Goal: Transaction & Acquisition: Purchase product/service

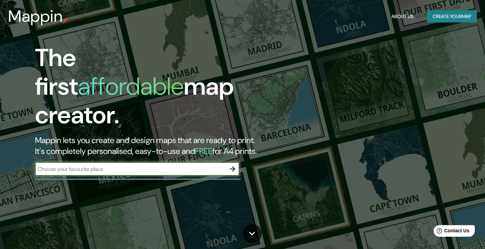
click at [102, 165] on input "text" at bounding box center [130, 169] width 191 height 8
type input "[GEOGRAPHIC_DATA]"
click at [233, 165] on icon "button" at bounding box center [232, 169] width 8 height 8
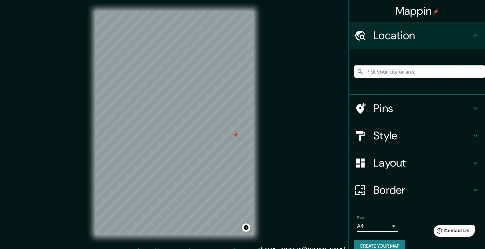
click at [391, 71] on input "Pick your city or area" at bounding box center [419, 71] width 131 height 12
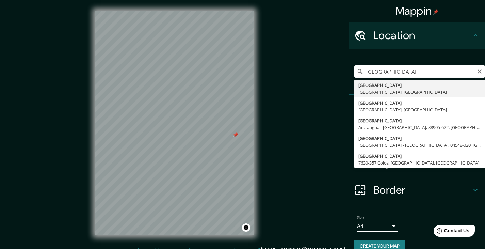
type input "[GEOGRAPHIC_DATA], [GEOGRAPHIC_DATA], [GEOGRAPHIC_DATA]"
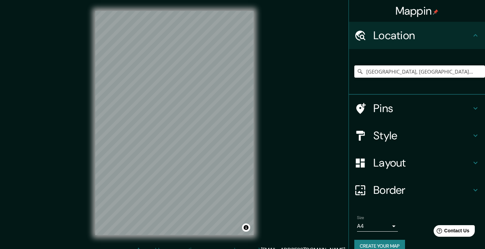
click at [376, 107] on h4 "Pins" at bounding box center [422, 108] width 98 height 14
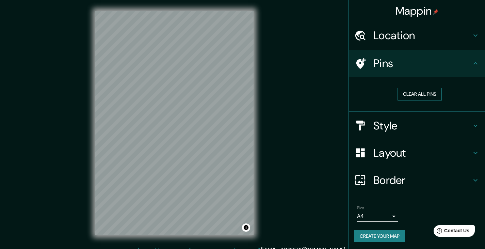
click at [415, 93] on button "Clear all pins" at bounding box center [420, 94] width 44 height 13
click at [204, 124] on div at bounding box center [203, 124] width 5 height 5
click at [206, 121] on div at bounding box center [206, 120] width 5 height 5
click at [276, 113] on div "Mappin Location [GEOGRAPHIC_DATA], [GEOGRAPHIC_DATA], [GEOGRAPHIC_DATA] Pins Cl…" at bounding box center [242, 128] width 485 height 257
drag, startPoint x: 147, startPoint y: 195, endPoint x: 151, endPoint y: 195, distance: 4.4
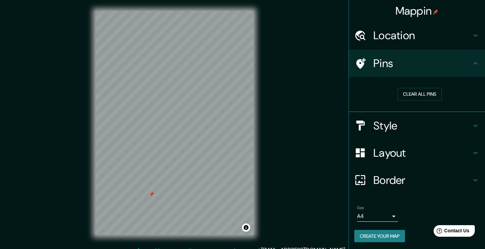
click at [151, 195] on div at bounding box center [151, 193] width 5 height 5
click at [154, 194] on div at bounding box center [153, 194] width 5 height 5
click at [151, 194] on div at bounding box center [150, 193] width 5 height 5
click at [392, 127] on h4 "Style" at bounding box center [422, 126] width 98 height 14
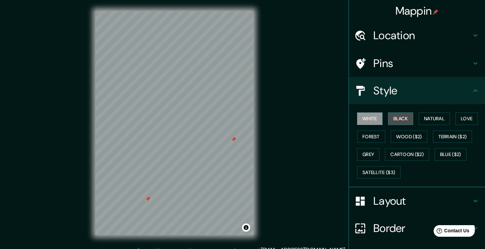
click at [397, 118] on button "Black" at bounding box center [401, 118] width 26 height 13
click at [246, 227] on button "Toggle attribution" at bounding box center [246, 227] width 8 height 8
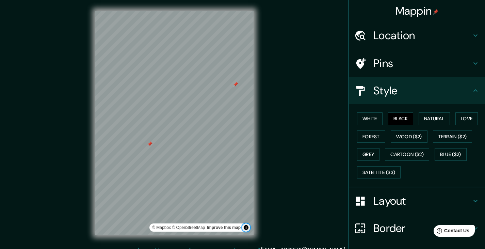
click at [246, 227] on button "Toggle attribution" at bounding box center [246, 227] width 8 height 8
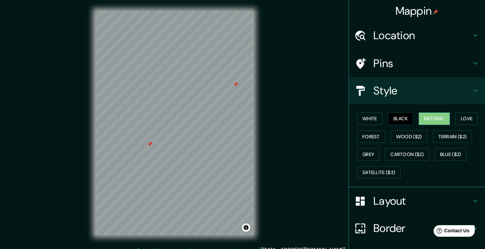
click at [427, 117] on button "Natural" at bounding box center [434, 118] width 31 height 13
click at [468, 118] on button "Love" at bounding box center [466, 118] width 22 height 13
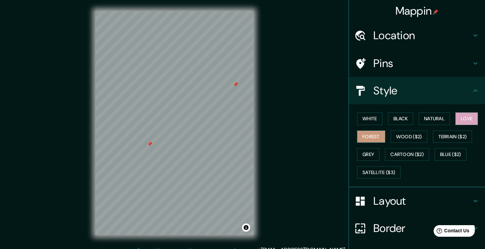
click at [372, 138] on button "Forest" at bounding box center [371, 136] width 28 height 13
click at [402, 136] on button "Wood ($2)" at bounding box center [409, 136] width 37 height 13
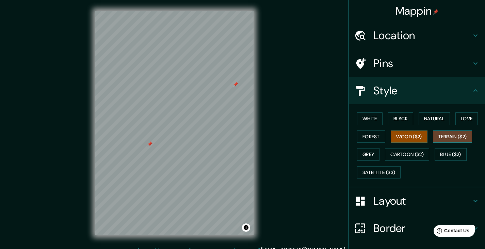
click at [452, 138] on button "Terrain ($2)" at bounding box center [452, 136] width 39 height 13
click at [363, 155] on button "Grey" at bounding box center [368, 154] width 22 height 13
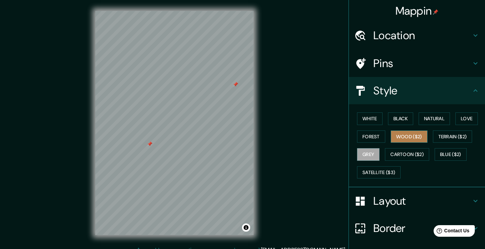
click at [403, 137] on button "Wood ($2)" at bounding box center [409, 136] width 37 height 13
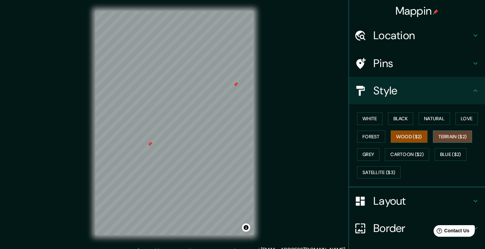
click at [445, 135] on button "Terrain ($2)" at bounding box center [452, 136] width 39 height 13
click at [392, 154] on button "Cartoon ($2)" at bounding box center [407, 154] width 44 height 13
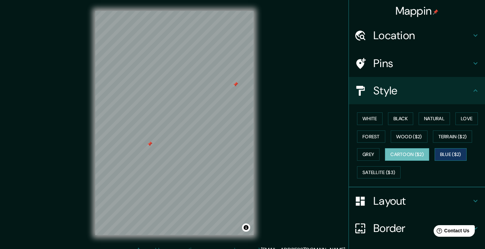
click at [446, 150] on button "Blue ($2)" at bounding box center [451, 154] width 32 height 13
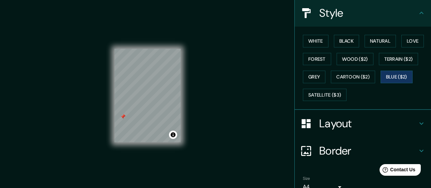
scroll to position [102, 0]
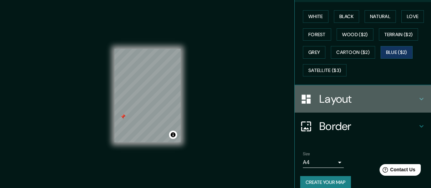
click at [338, 97] on h4 "Layout" at bounding box center [368, 99] width 98 height 14
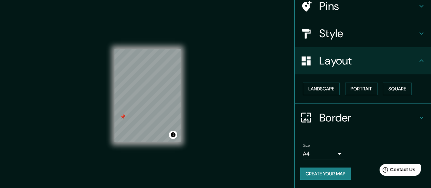
scroll to position [57, 0]
click at [320, 88] on button "Landscape" at bounding box center [321, 88] width 37 height 13
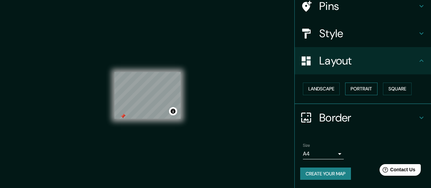
click at [361, 87] on button "Portrait" at bounding box center [361, 88] width 32 height 13
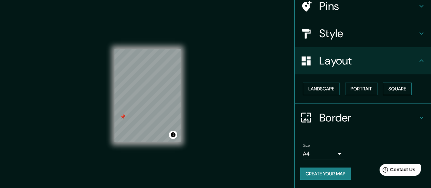
click at [389, 89] on button "Square" at bounding box center [397, 88] width 29 height 13
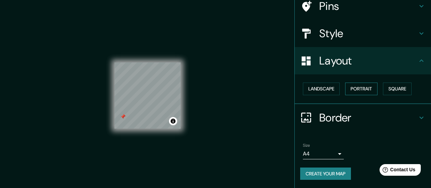
click at [353, 88] on button "Portrait" at bounding box center [361, 88] width 32 height 13
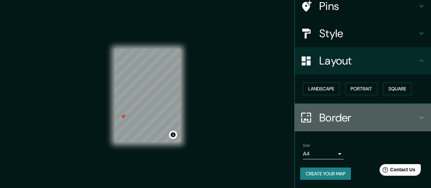
click at [419, 117] on icon at bounding box center [421, 117] width 4 height 2
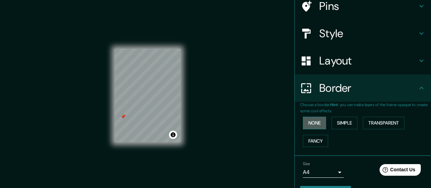
click at [311, 123] on button "None" at bounding box center [314, 122] width 23 height 13
click at [333, 123] on button "Simple" at bounding box center [344, 122] width 26 height 13
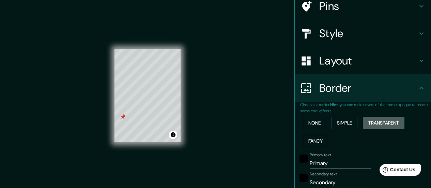
click at [376, 120] on button "Transparent" at bounding box center [383, 122] width 42 height 13
click at [308, 141] on button "Fancy" at bounding box center [315, 140] width 25 height 13
click at [166, 100] on div at bounding box center [165, 99] width 5 height 5
click at [162, 100] on div at bounding box center [161, 99] width 5 height 5
click at [169, 111] on div at bounding box center [168, 111] width 5 height 5
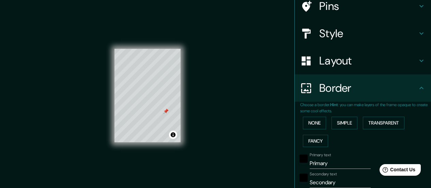
click at [166, 111] on div at bounding box center [165, 110] width 5 height 5
click at [167, 98] on div at bounding box center [166, 98] width 5 height 5
click at [166, 113] on div at bounding box center [164, 110] width 5 height 5
click at [166, 111] on div at bounding box center [164, 110] width 5 height 5
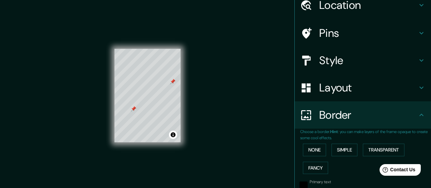
scroll to position [0, 0]
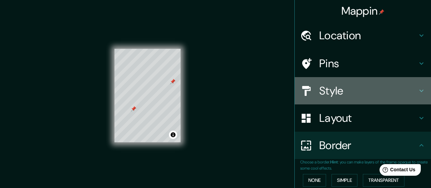
click at [337, 90] on h4 "Style" at bounding box center [368, 91] width 98 height 14
type input "78"
type input "16"
type input "8"
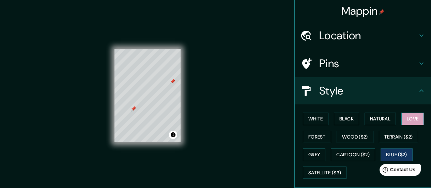
click at [409, 117] on button "Love" at bounding box center [412, 118] width 22 height 13
click at [389, 153] on button "Blue ($2)" at bounding box center [396, 154] width 32 height 13
click at [155, 96] on div at bounding box center [155, 97] width 5 height 5
click at [336, 91] on h4 "Style" at bounding box center [368, 91] width 98 height 14
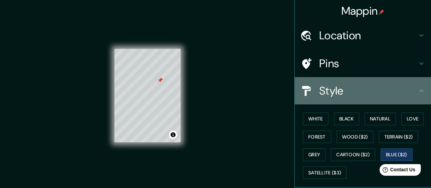
click at [320, 86] on h4 "Style" at bounding box center [368, 91] width 98 height 14
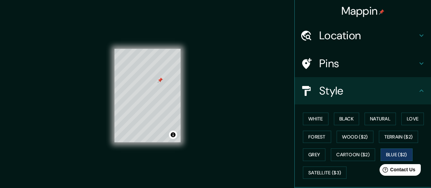
click at [327, 38] on h4 "Location" at bounding box center [368, 36] width 98 height 14
type input "78"
type input "16"
type input "8"
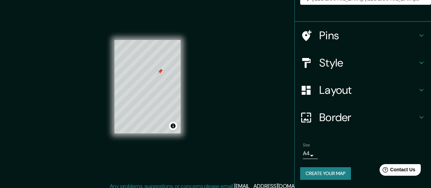
scroll to position [14, 0]
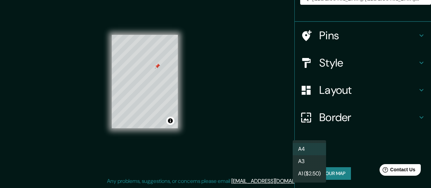
click at [306, 155] on body "Mappin Location [GEOGRAPHIC_DATA], [GEOGRAPHIC_DATA], [GEOGRAPHIC_DATA] Pins St…" at bounding box center [215, 80] width 431 height 188
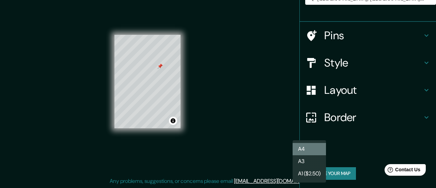
click at [302, 147] on li "A4" at bounding box center [308, 149] width 33 height 12
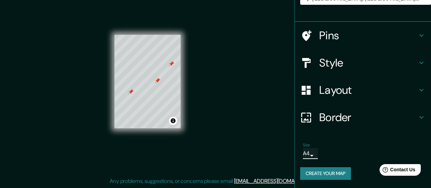
click at [158, 81] on div at bounding box center [157, 80] width 5 height 5
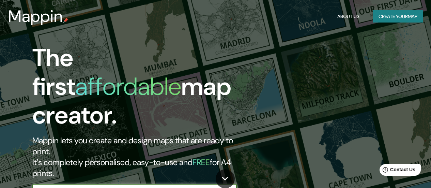
click at [118, 187] on input "text" at bounding box center [127, 191] width 191 height 8
type input "[GEOGRAPHIC_DATA]"
click at [227, 187] on icon "button" at bounding box center [230, 191] width 8 height 8
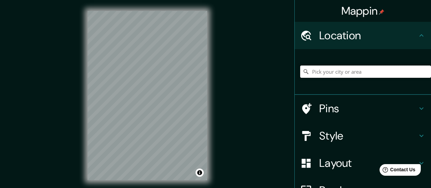
click at [334, 70] on input "Pick your city or area" at bounding box center [365, 71] width 131 height 12
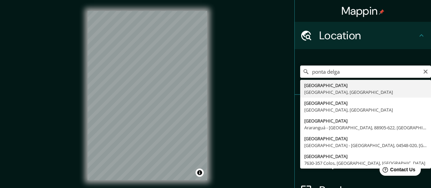
type input "[GEOGRAPHIC_DATA], [GEOGRAPHIC_DATA], [GEOGRAPHIC_DATA]"
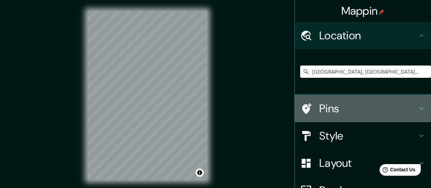
click at [321, 107] on h4 "Pins" at bounding box center [368, 108] width 98 height 14
type input "31"
type input "16"
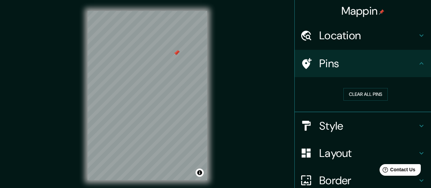
click at [177, 53] on div at bounding box center [175, 52] width 5 height 5
click at [177, 52] on div at bounding box center [176, 52] width 5 height 5
click at [175, 52] on div at bounding box center [175, 53] width 5 height 5
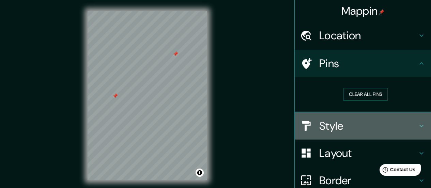
click at [419, 125] on icon at bounding box center [421, 125] width 4 height 2
type input "31"
type input "16"
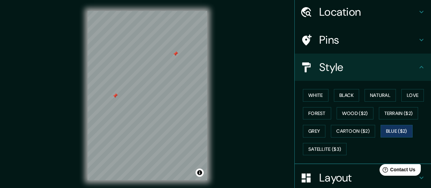
scroll to position [68, 0]
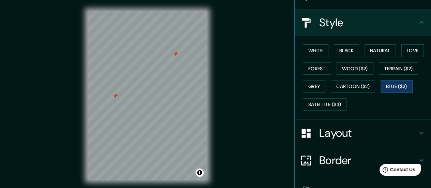
click at [417, 131] on icon at bounding box center [421, 133] width 8 height 8
type input "31"
type input "16"
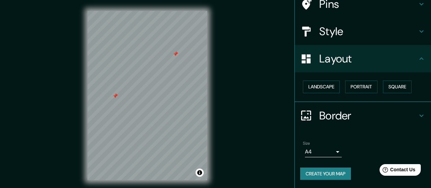
scroll to position [59, 0]
click at [417, 115] on icon at bounding box center [421, 115] width 8 height 8
type input "31"
type input "16"
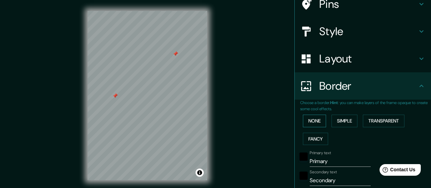
click at [313, 119] on button "None" at bounding box center [314, 120] width 23 height 13
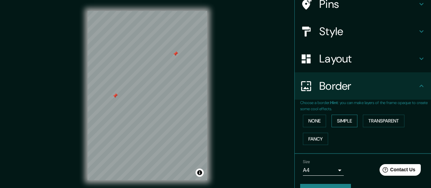
click at [337, 119] on button "Simple" at bounding box center [344, 120] width 26 height 13
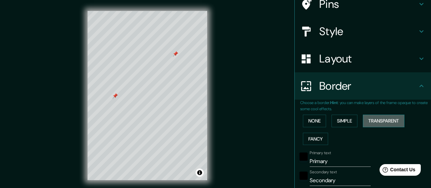
click at [375, 119] on button "Transparent" at bounding box center [383, 120] width 42 height 13
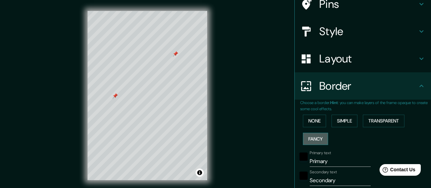
click at [315, 138] on button "Fancy" at bounding box center [315, 138] width 25 height 13
click at [337, 119] on button "Simple" at bounding box center [344, 120] width 26 height 13
click at [315, 136] on button "Fancy" at bounding box center [315, 138] width 25 height 13
click at [341, 118] on button "Simple" at bounding box center [344, 120] width 26 height 13
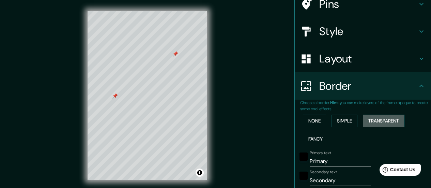
click at [378, 119] on button "Transparent" at bounding box center [383, 120] width 42 height 13
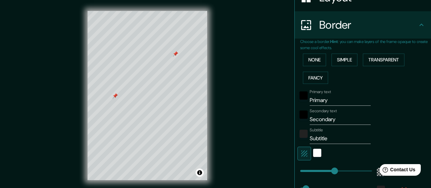
scroll to position [126, 0]
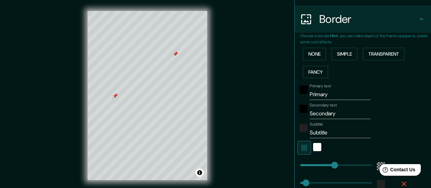
click at [328, 95] on input "Primary" at bounding box center [339, 94] width 61 height 11
type input "Primar"
type input "168"
type input "28"
type input "Prima"
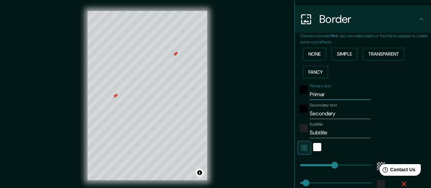
type input "168"
type input "28"
type input "P"
type input "168"
type input "28"
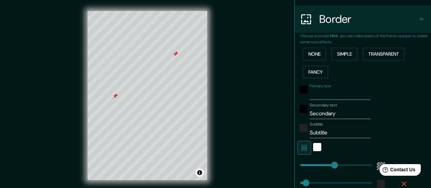
click at [332, 112] on input "Secondary" at bounding box center [339, 113] width 61 height 11
type input "Secondar"
type input "168"
type input "28"
type input "Seconda"
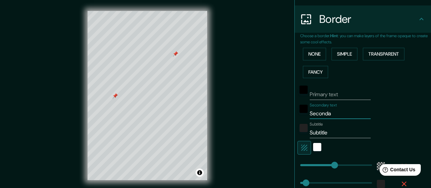
type input "168"
type input "28"
type input "Second"
type input "168"
type input "28"
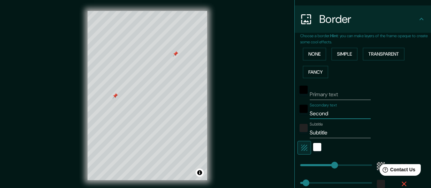
type input "Secon"
type input "168"
type input "28"
type input "Seco"
type input "168"
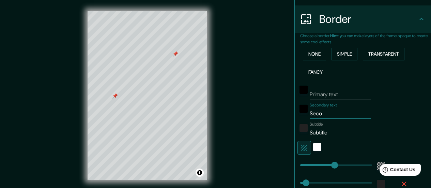
type input "28"
type input "Sec"
type input "168"
type input "28"
type input "Se"
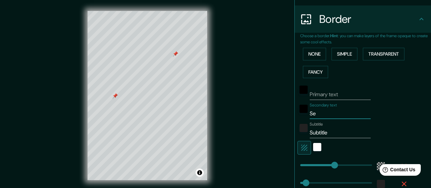
type input "168"
type input "28"
type input "S"
type input "168"
type input "28"
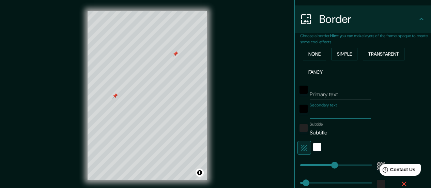
type input "168"
type input "28"
click at [327, 131] on input "Subtitle" at bounding box center [339, 132] width 61 height 11
type input "Subtitl"
type input "168"
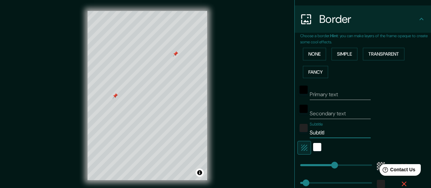
type input "28"
type input "Subtit"
type input "168"
type input "28"
type input "Subti"
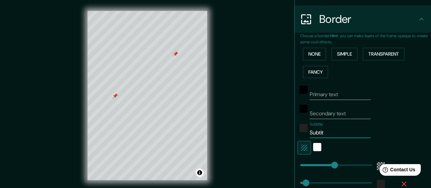
type input "168"
type input "28"
type input "Subt"
type input "168"
type input "28"
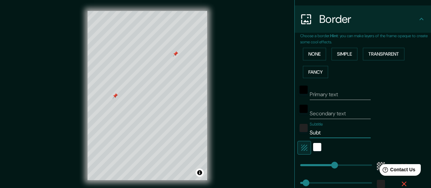
type input "Sub"
type input "168"
type input "28"
type input "Su"
type input "168"
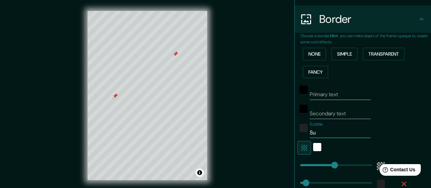
type input "28"
type input "S"
type input "168"
type input "28"
type input "168"
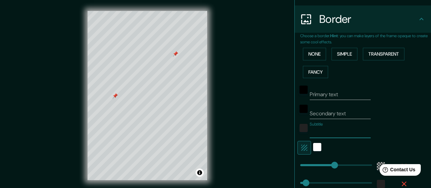
type input "28"
click at [313, 146] on div "white" at bounding box center [317, 147] width 8 height 8
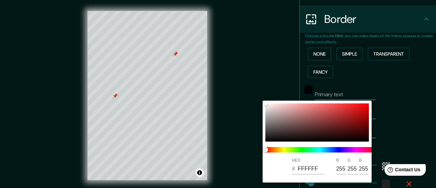
click at [399, 115] on div at bounding box center [218, 94] width 436 height 188
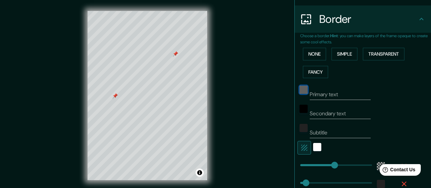
click at [299, 90] on div "black" at bounding box center [303, 89] width 8 height 8
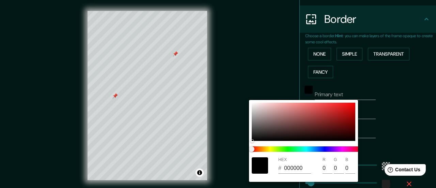
click at [394, 100] on div at bounding box center [218, 94] width 436 height 188
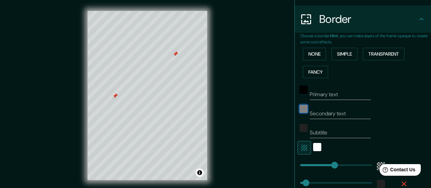
click at [299, 107] on div "black" at bounding box center [303, 108] width 8 height 8
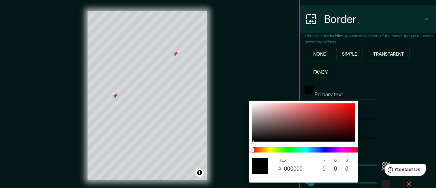
click at [392, 108] on div at bounding box center [218, 94] width 436 height 188
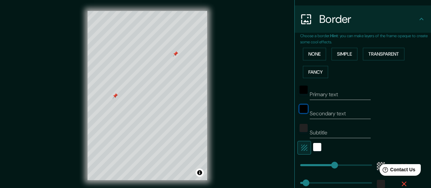
type input "168"
type input "28"
type input "323"
type input "28"
type input "17"
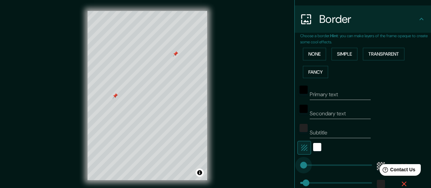
drag, startPoint x: 360, startPoint y: 165, endPoint x: 298, endPoint y: 167, distance: 62.0
type input "28"
type input "138"
type input "28"
type input "147"
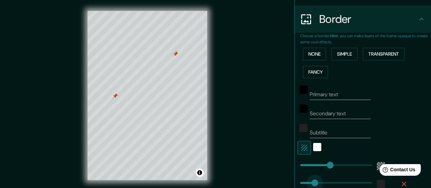
type input "150"
drag, startPoint x: 303, startPoint y: 181, endPoint x: 325, endPoint y: 183, distance: 22.9
type input "70"
drag, startPoint x: 325, startPoint y: 183, endPoint x: 309, endPoint y: 184, distance: 16.4
type input "35"
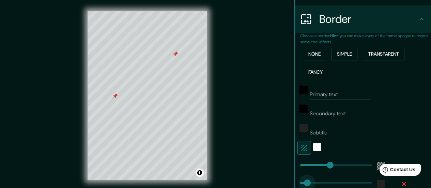
drag, startPoint x: 309, startPoint y: 183, endPoint x: 302, endPoint y: 183, distance: 6.8
click at [304, 183] on span at bounding box center [307, 182] width 7 height 7
type input "27"
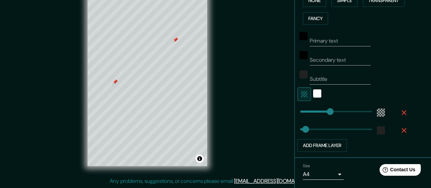
scroll to position [200, 0]
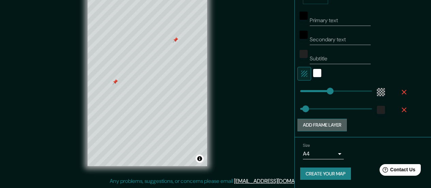
click at [332, 124] on button "Add frame layer" at bounding box center [321, 124] width 49 height 13
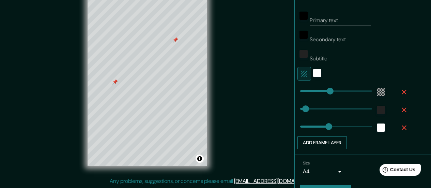
click at [328, 143] on button "Add frame layer" at bounding box center [321, 142] width 49 height 13
type input "140"
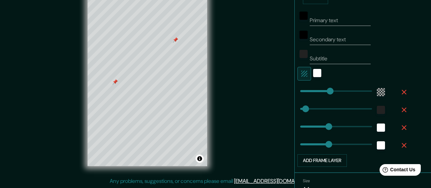
type input "140"
click at [330, 162] on button "Add frame layer" at bounding box center [321, 160] width 49 height 13
type input "140"
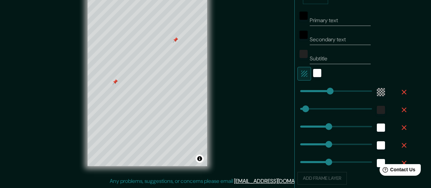
type input "140"
click at [401, 126] on icon "button" at bounding box center [403, 127] width 5 height 5
type input "140"
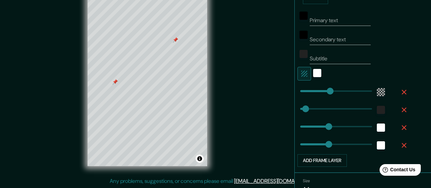
click at [400, 126] on icon "button" at bounding box center [404, 127] width 8 height 8
type input "140"
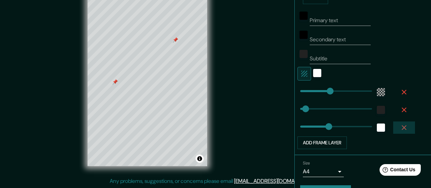
click at [401, 127] on icon "button" at bounding box center [403, 127] width 5 height 5
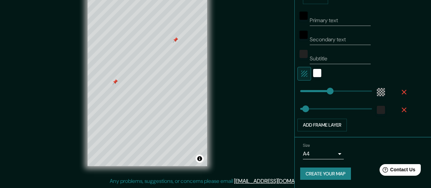
click at [324, 174] on button "Create your map" at bounding box center [325, 173] width 51 height 13
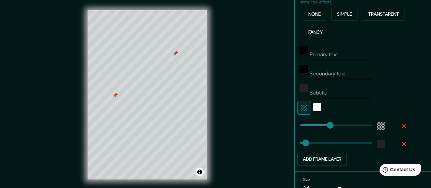
scroll to position [0, 0]
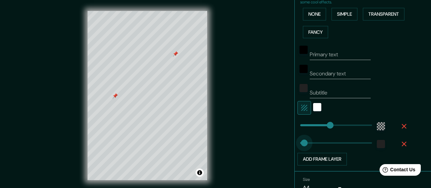
type input "0"
drag, startPoint x: 299, startPoint y: 143, endPoint x: 293, endPoint y: 143, distance: 6.1
click at [296, 142] on span at bounding box center [299, 142] width 7 height 7
type input "25"
drag, startPoint x: 295, startPoint y: 142, endPoint x: 300, endPoint y: 142, distance: 5.1
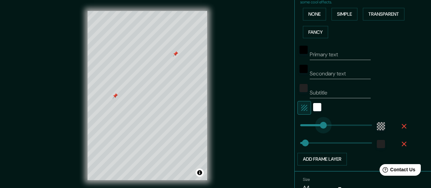
type input "67"
drag, startPoint x: 324, startPoint y: 124, endPoint x: 308, endPoint y: 125, distance: 15.7
type input "22"
drag, startPoint x: 308, startPoint y: 125, endPoint x: 299, endPoint y: 126, distance: 9.2
click at [301, 126] on span at bounding box center [304, 125] width 7 height 7
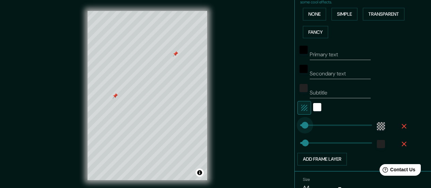
type input "27"
type input "235"
drag, startPoint x: 300, startPoint y: 126, endPoint x: 343, endPoint y: 128, distance: 42.6
type input "282"
drag, startPoint x: 344, startPoint y: 124, endPoint x: 352, endPoint y: 126, distance: 8.7
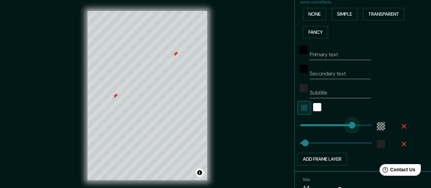
type input "213"
drag, startPoint x: 351, startPoint y: 126, endPoint x: 338, endPoint y: 128, distance: 13.0
type input "213"
